Goal: Task Accomplishment & Management: Complete application form

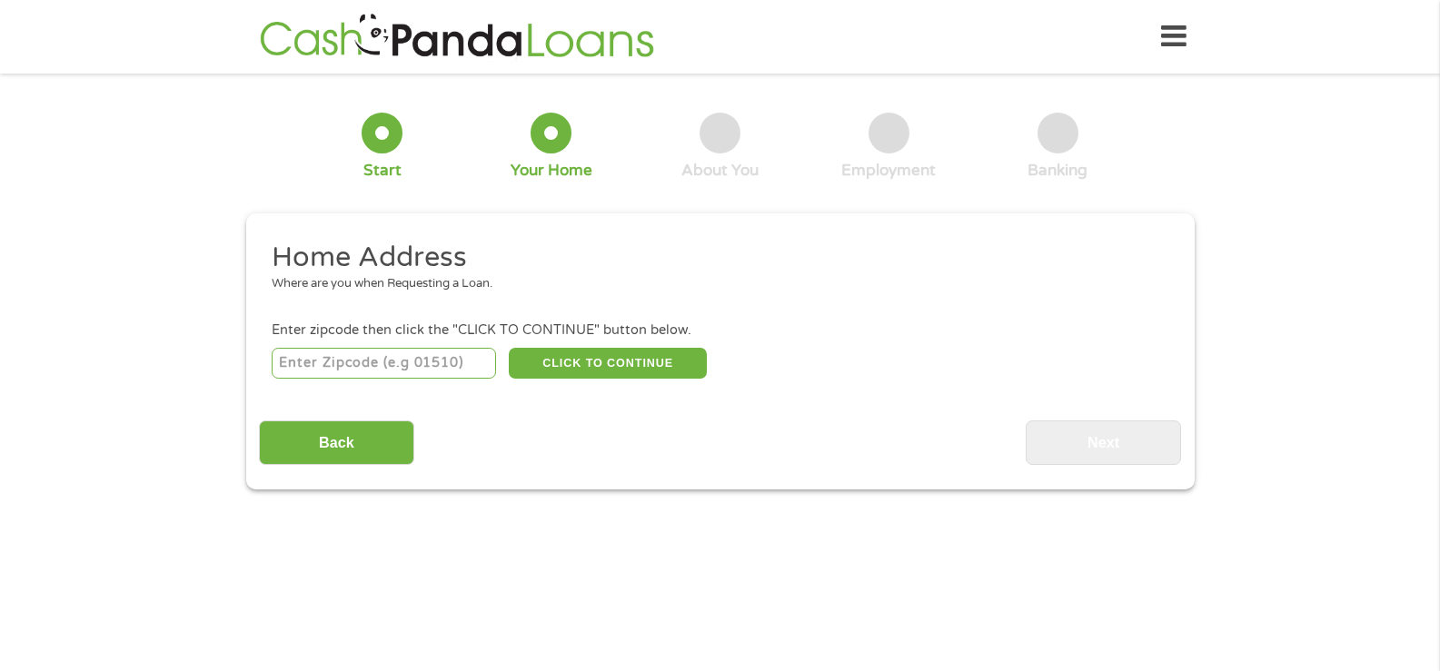
click at [338, 369] on input "number" at bounding box center [384, 363] width 224 height 31
type input "08872"
click at [619, 366] on button "CLICK TO CONTINUE" at bounding box center [608, 363] width 198 height 31
type input "08872"
type input "Sayreville"
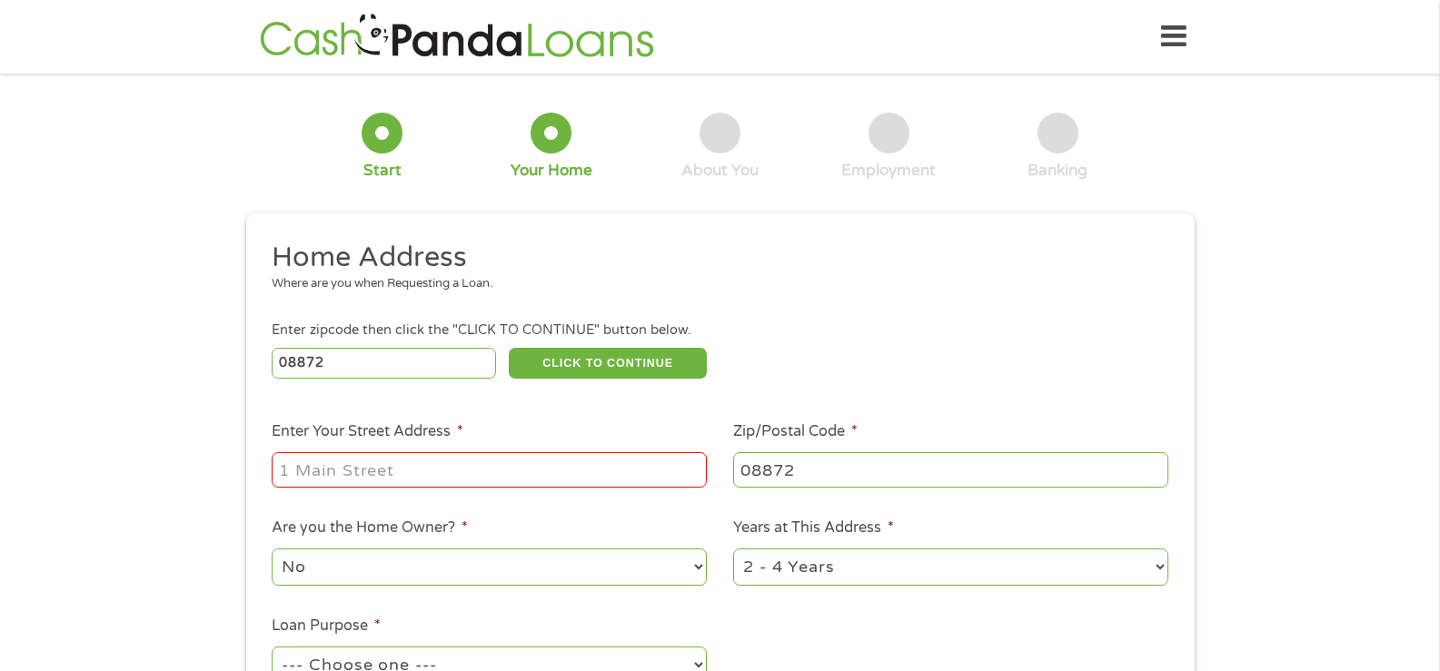
click at [497, 476] on input "Enter Your Street Address *" at bounding box center [489, 469] width 435 height 35
type input "[GEOGRAPHIC_DATA][PERSON_NAME]"
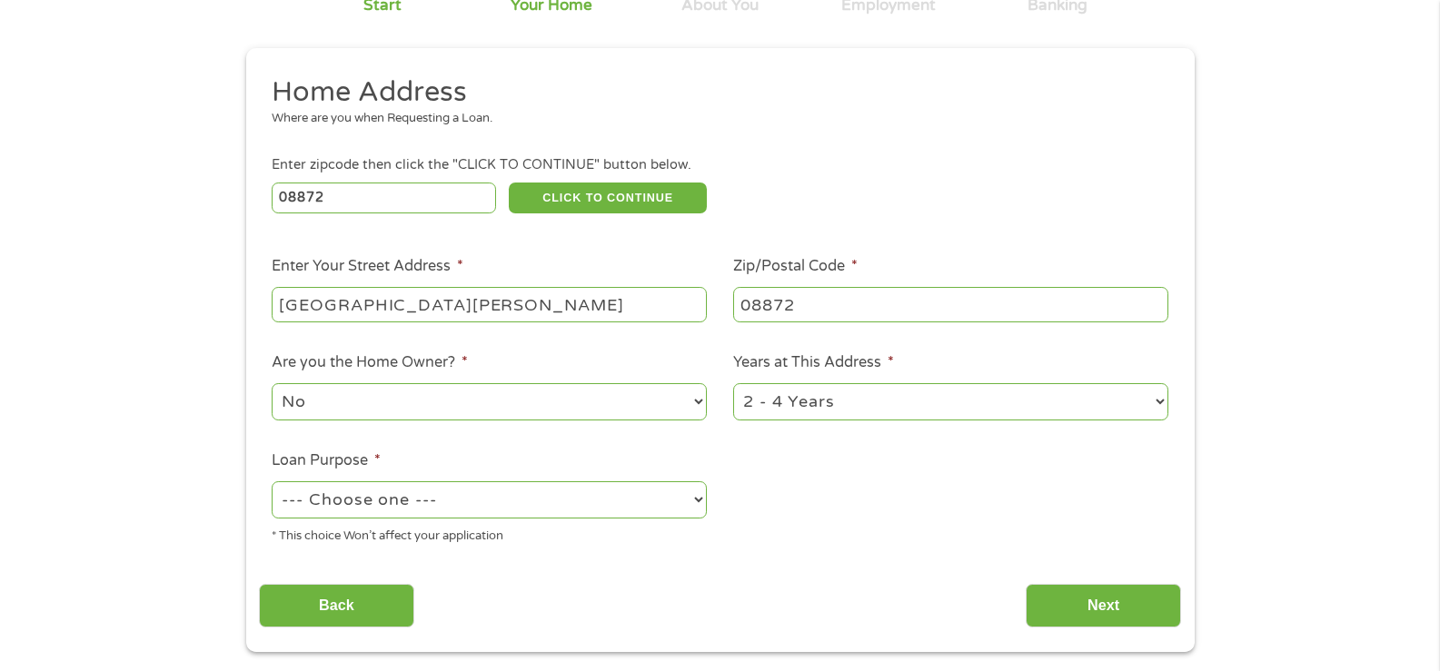
scroll to position [182, 0]
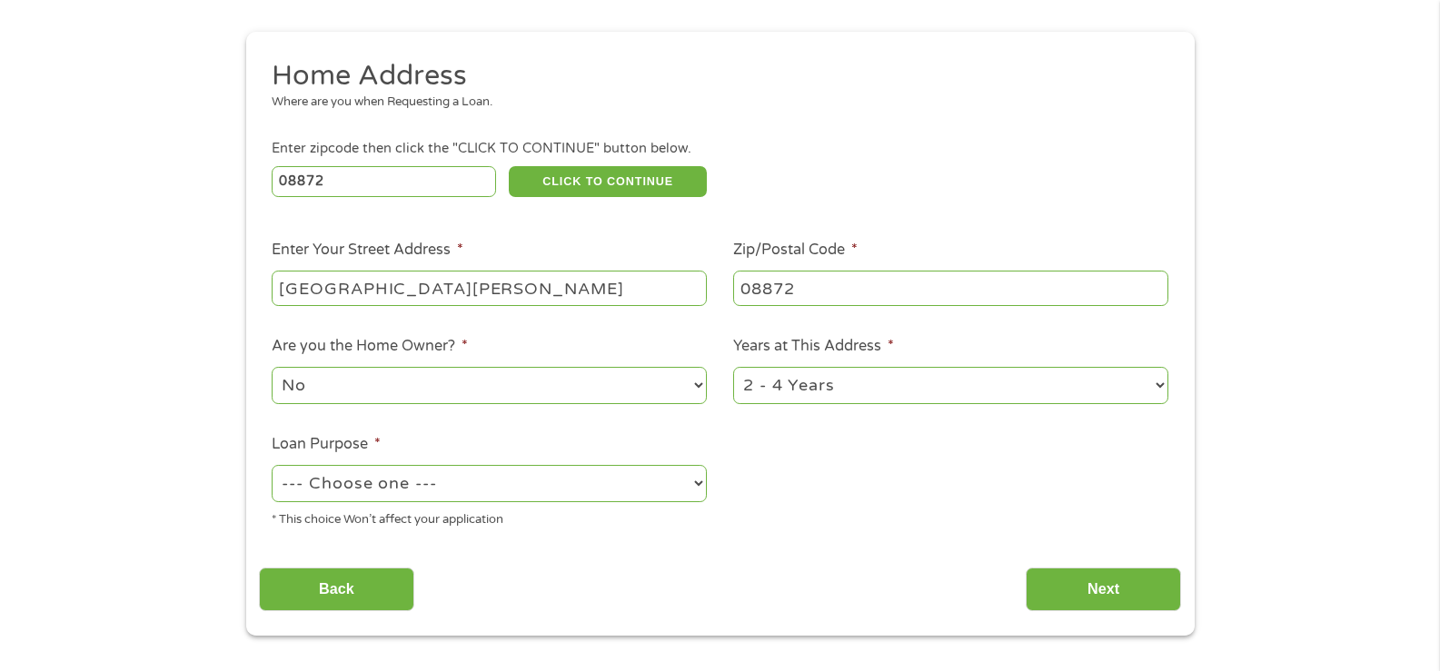
click at [784, 392] on select "1 Year or less 1 - 2 Years 2 - 4 Years Over 4 Years" at bounding box center [950, 385] width 435 height 37
select select "12months"
click at [733, 367] on select "1 Year or less 1 - 2 Years 2 - 4 Years Over 4 Years" at bounding box center [950, 385] width 435 height 37
click at [628, 479] on select "--- Choose one --- Pay Bills Debt Consolidation Home Improvement Major Purchase…" at bounding box center [489, 483] width 435 height 37
select select "shorttermcash"
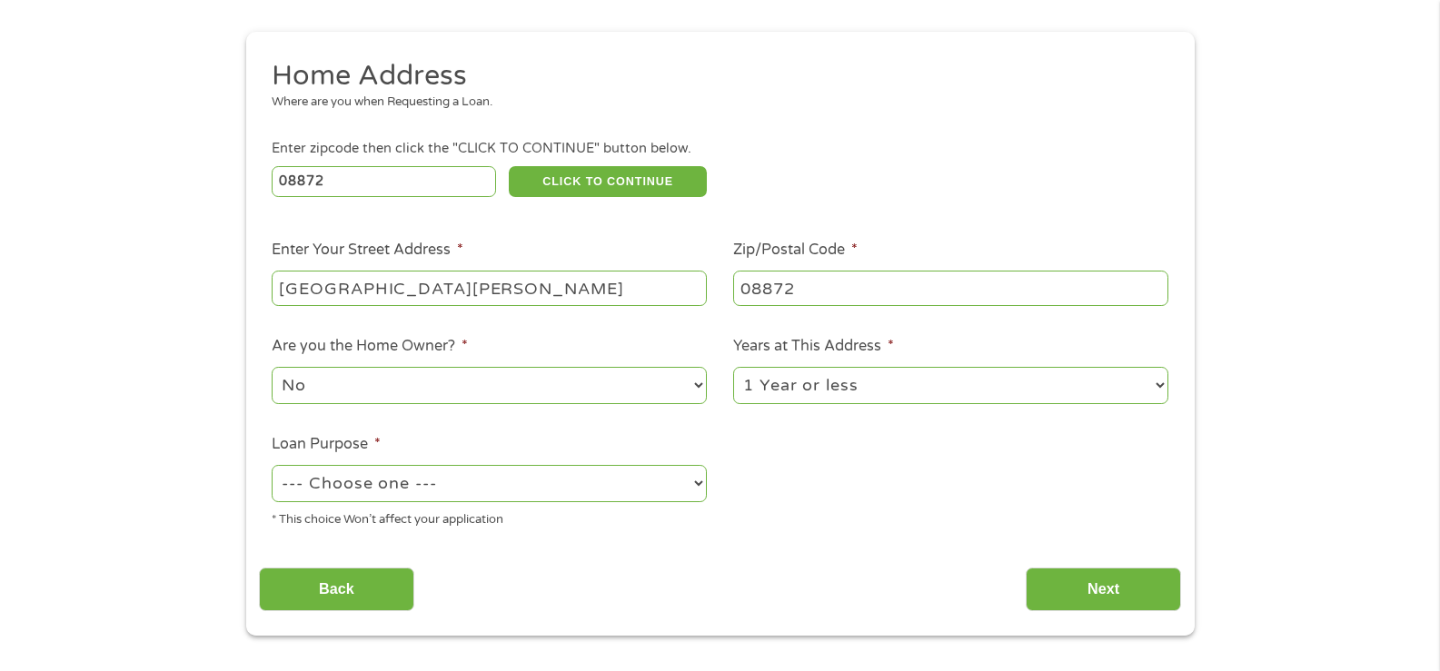
click at [272, 465] on select "--- Choose one --- Pay Bills Debt Consolidation Home Improvement Major Purchase…" at bounding box center [489, 483] width 435 height 37
click at [1096, 589] on input "Next" at bounding box center [1103, 590] width 155 height 45
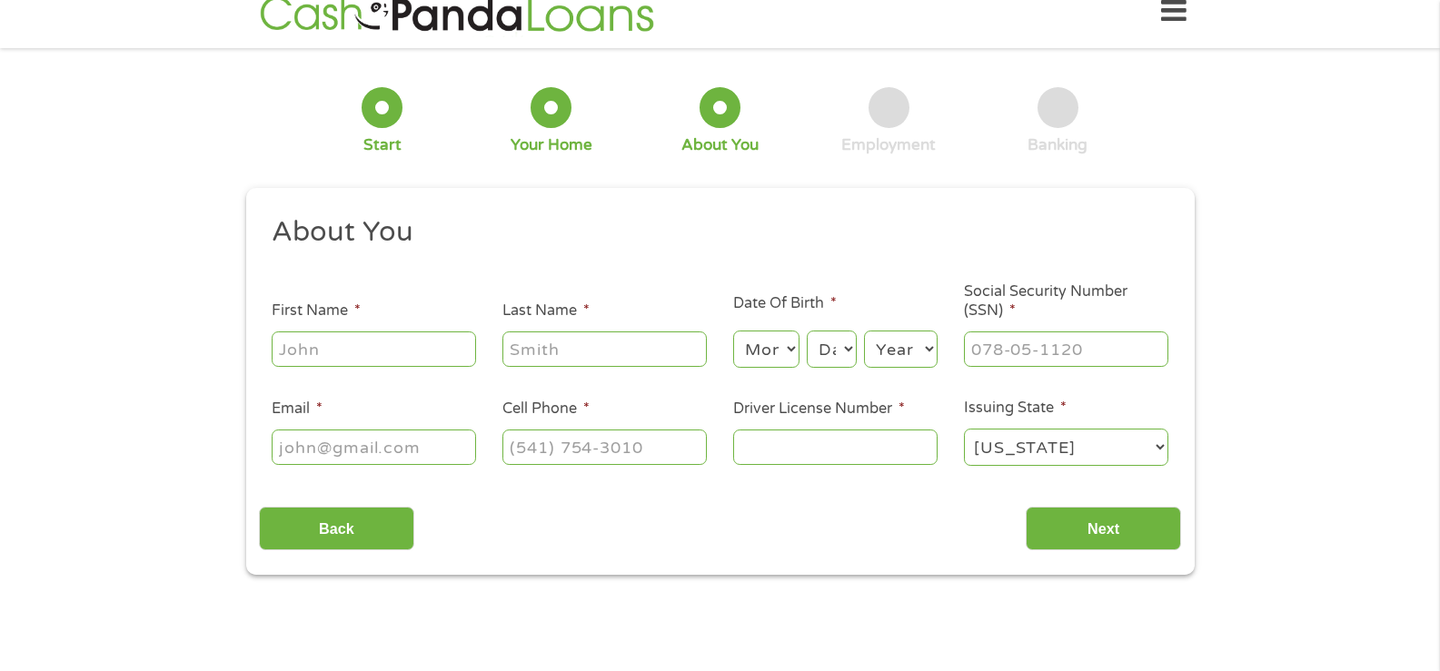
scroll to position [0, 0]
